Goal: Task Accomplishment & Management: Use online tool/utility

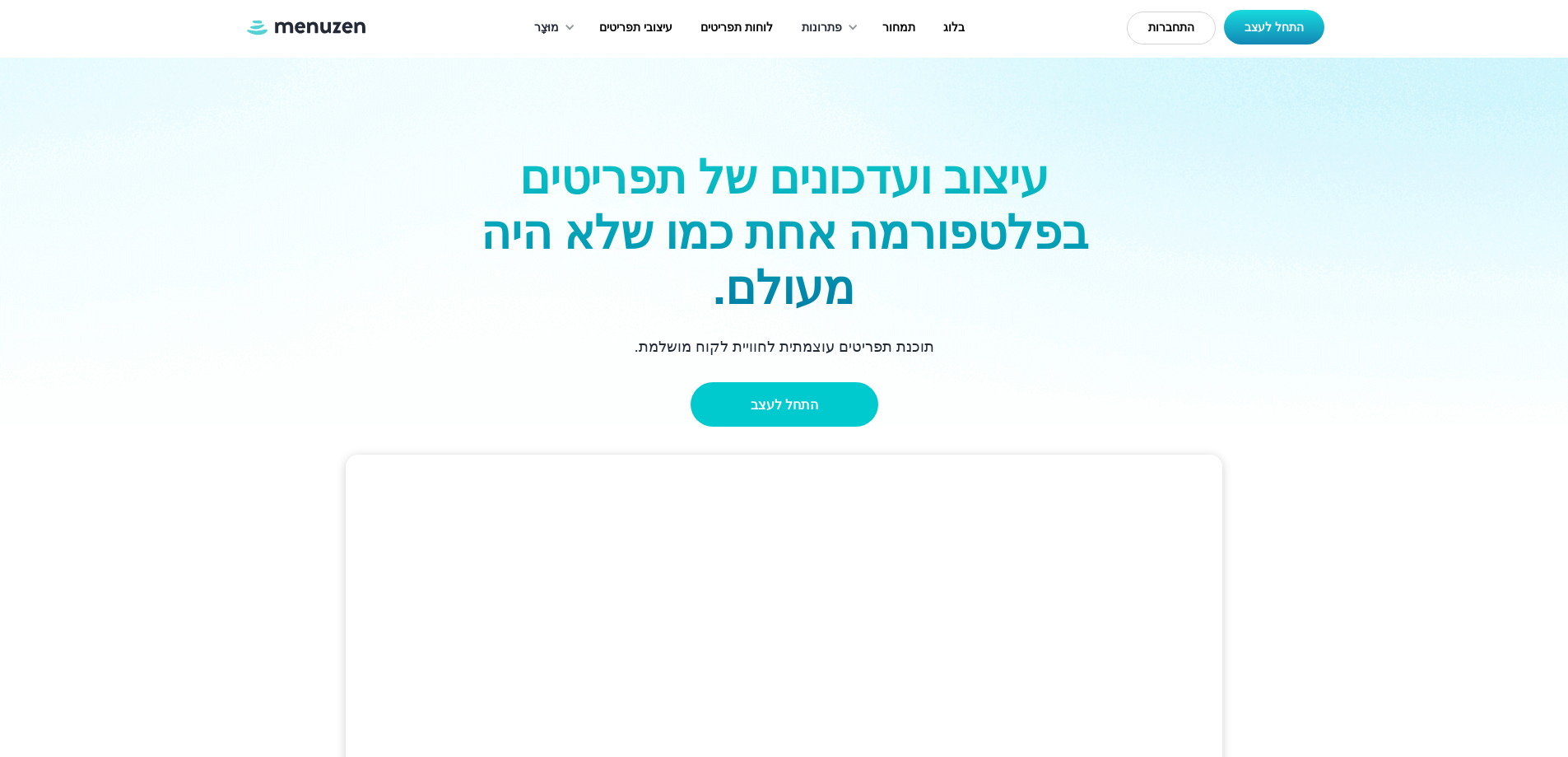
click at [799, 411] on font "התחל לעצב" at bounding box center [785, 404] width 68 height 18
